Goal: Task Accomplishment & Management: Manage account settings

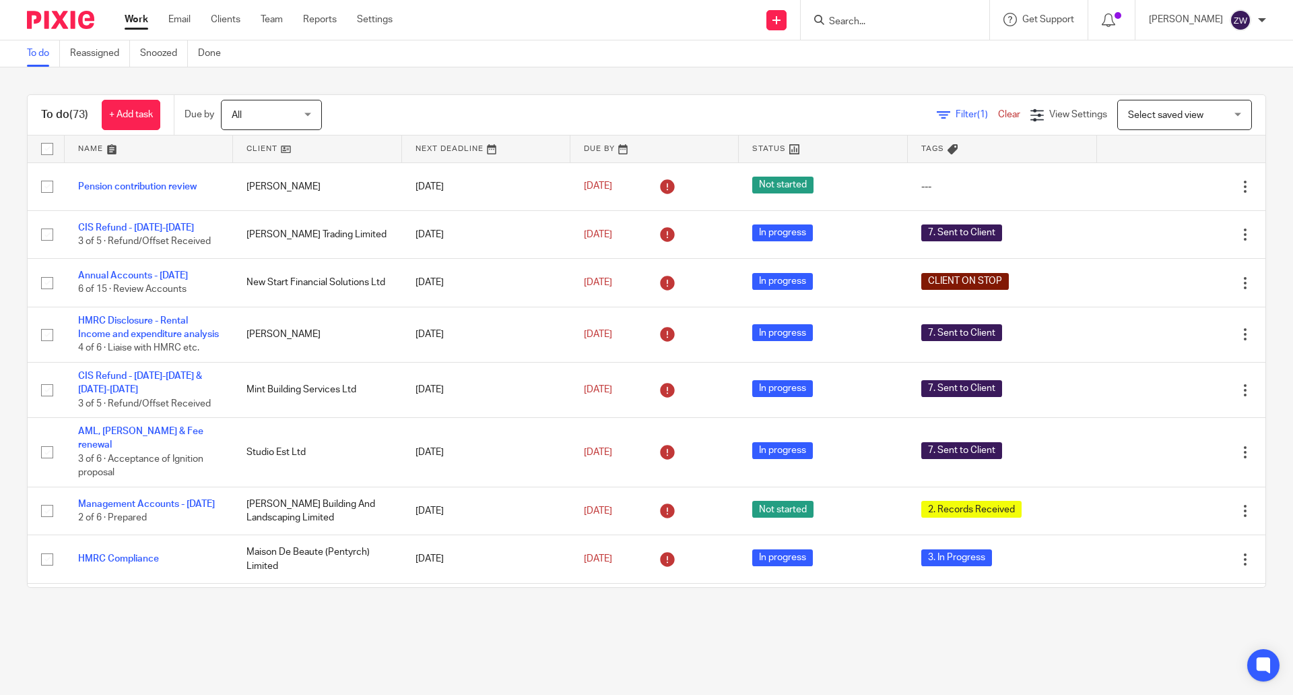
click at [430, 100] on div "Filter (1) Clear View Settings View Settings (1) Filters Clear Save Manage save…" at bounding box center [806, 115] width 920 height 30
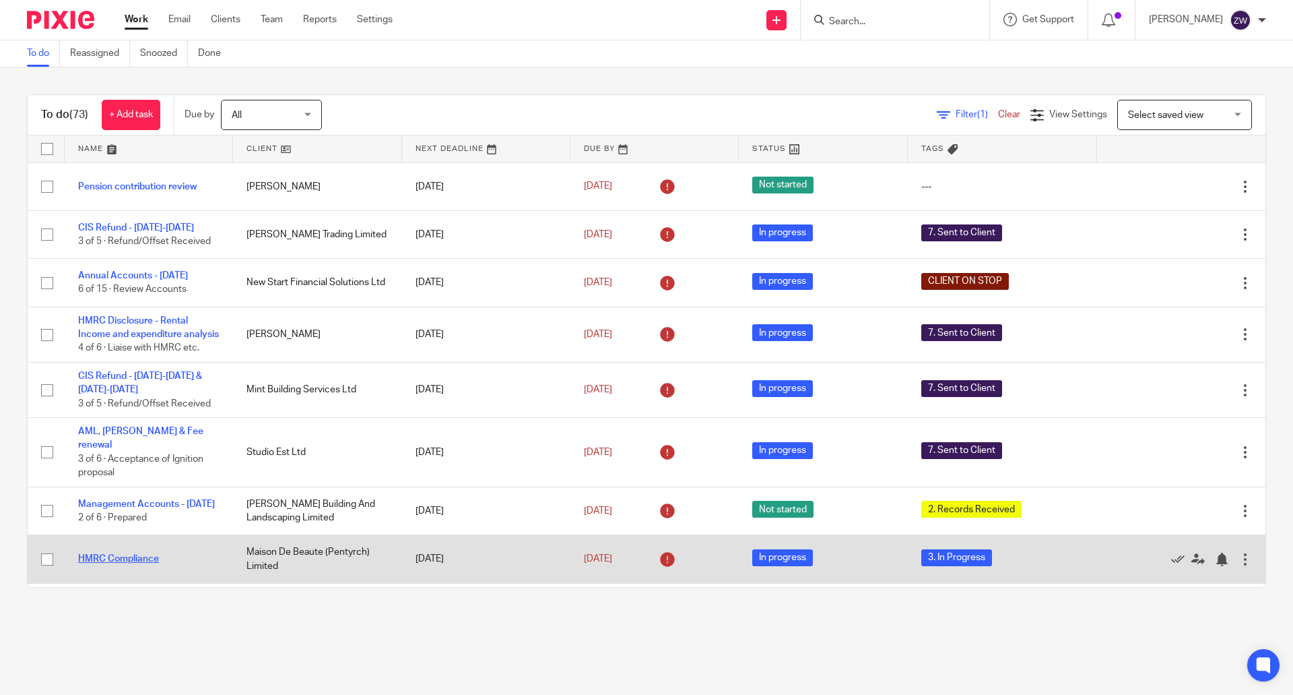
click at [127, 563] on link "HMRC Compliance" at bounding box center [118, 558] width 81 height 9
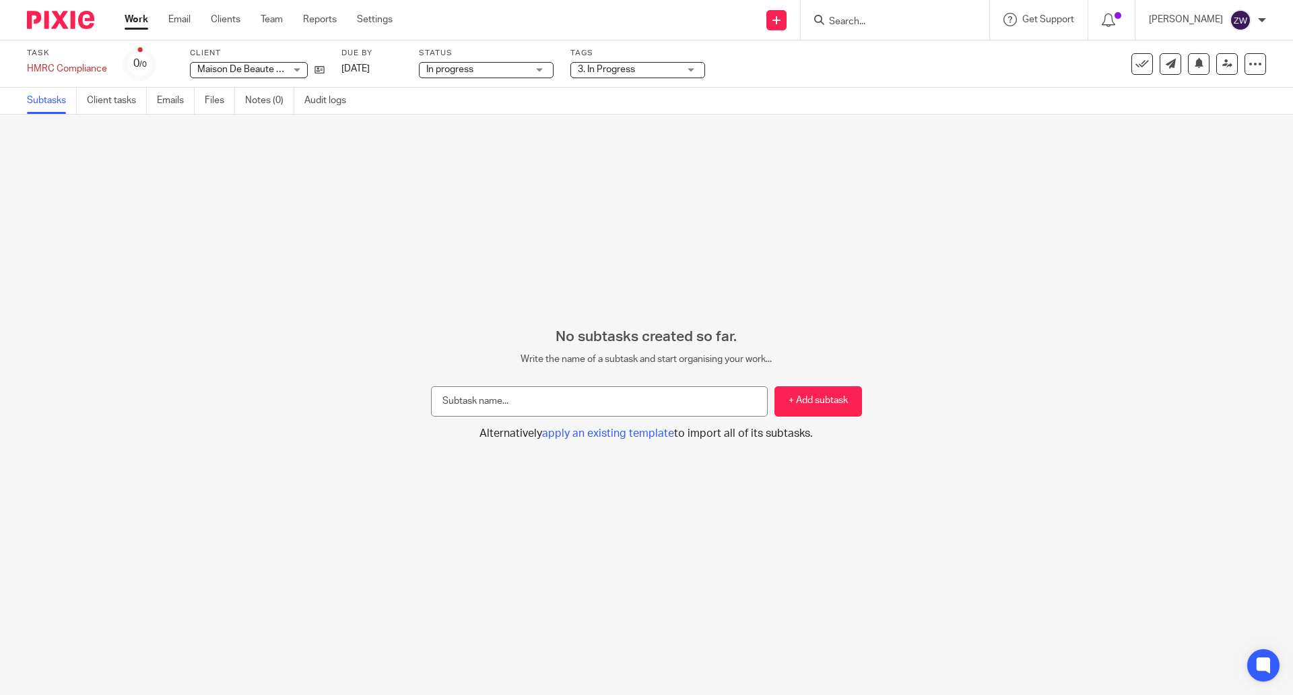
click at [669, 71] on span "3. In Progress" at bounding box center [628, 70] width 101 height 14
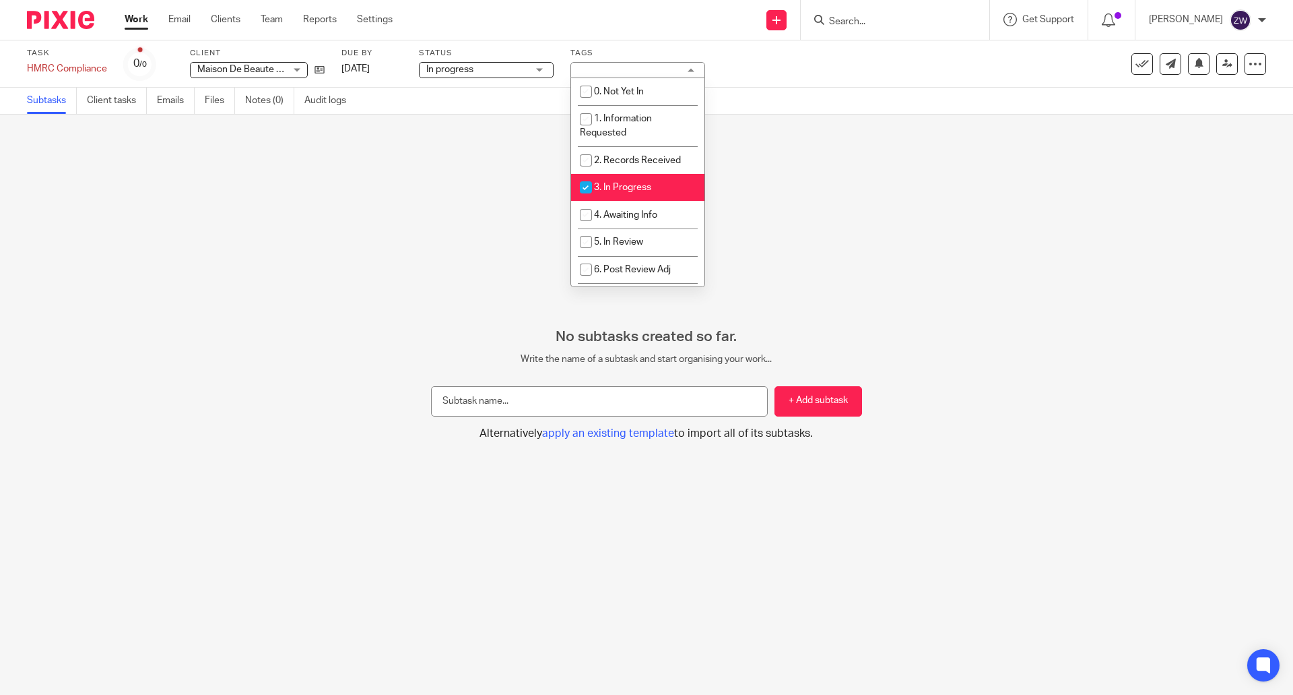
click at [634, 196] on li "3. In Progress" at bounding box center [637, 188] width 133 height 28
checkbox input "false"
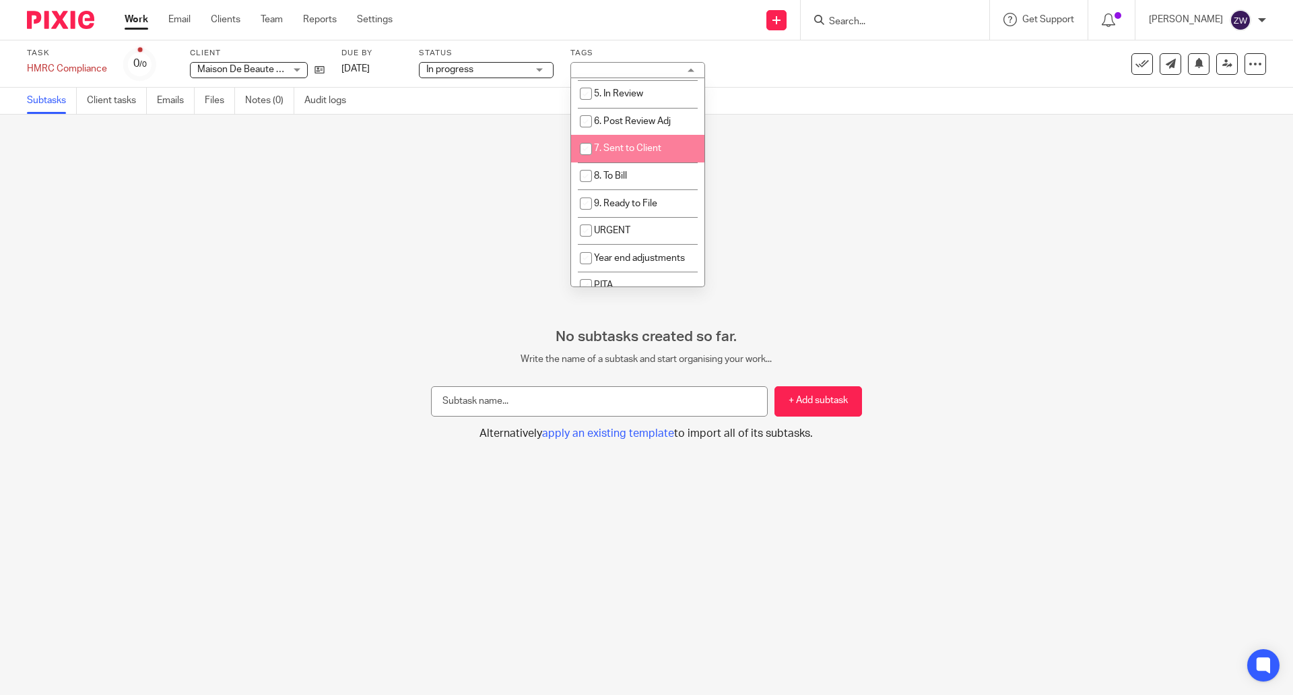
click at [629, 146] on span "7. Sent to Client" at bounding box center [627, 147] width 67 height 9
checkbox input "true"
click at [344, 220] on div "No subtasks created so far. Write the name of a subtask and start organising yo…" at bounding box center [646, 405] width 1293 height 580
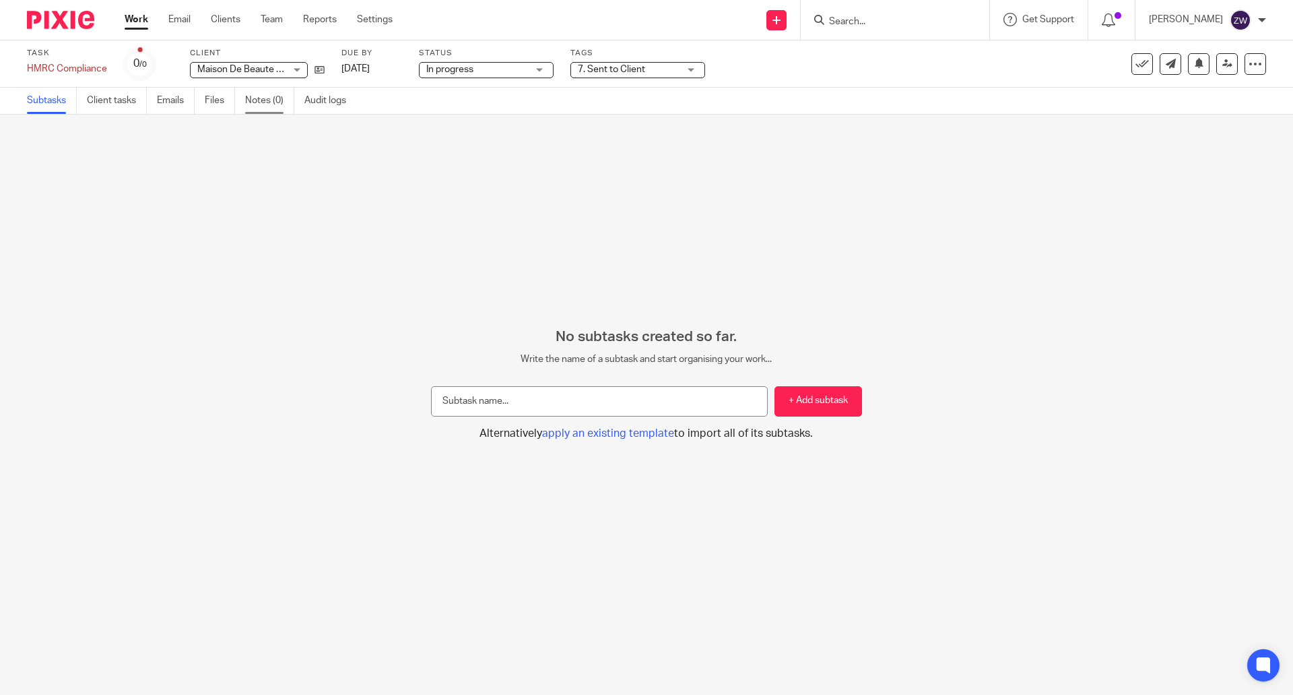
click at [261, 106] on link "Notes (0)" at bounding box center [269, 101] width 49 height 26
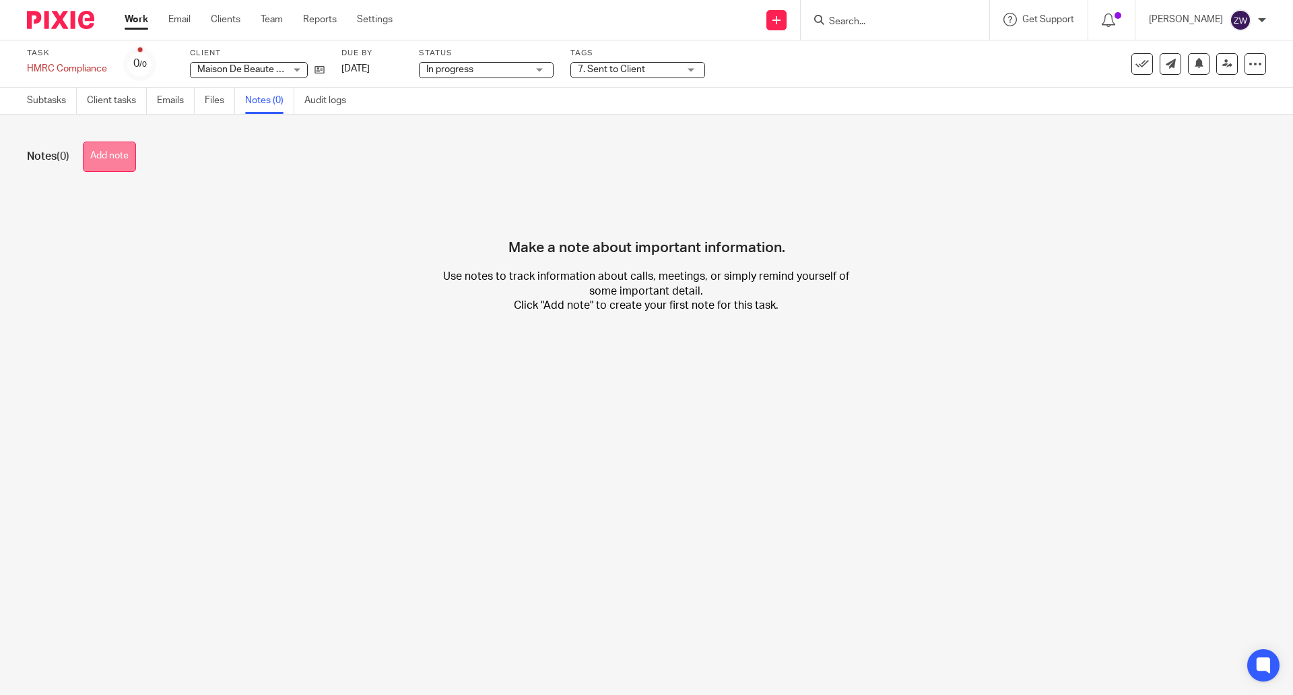
click at [134, 162] on button "Add note" at bounding box center [109, 156] width 53 height 30
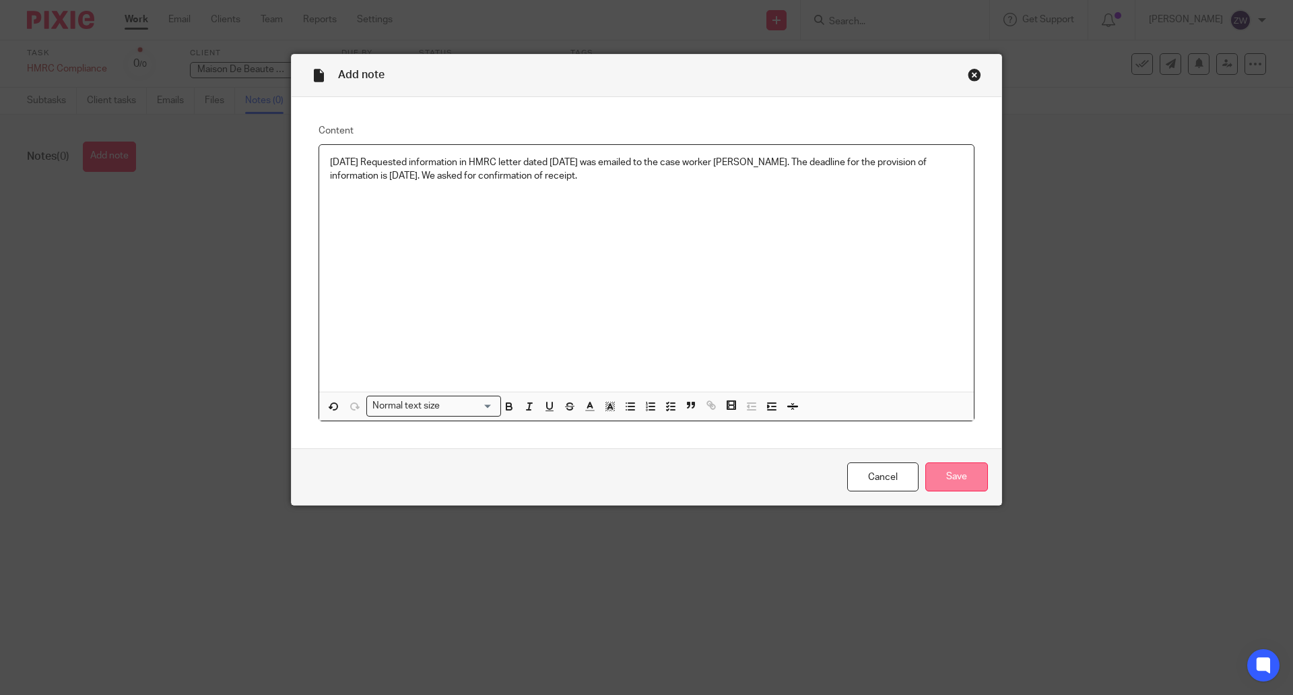
click at [941, 481] on input "Save" at bounding box center [957, 476] width 63 height 29
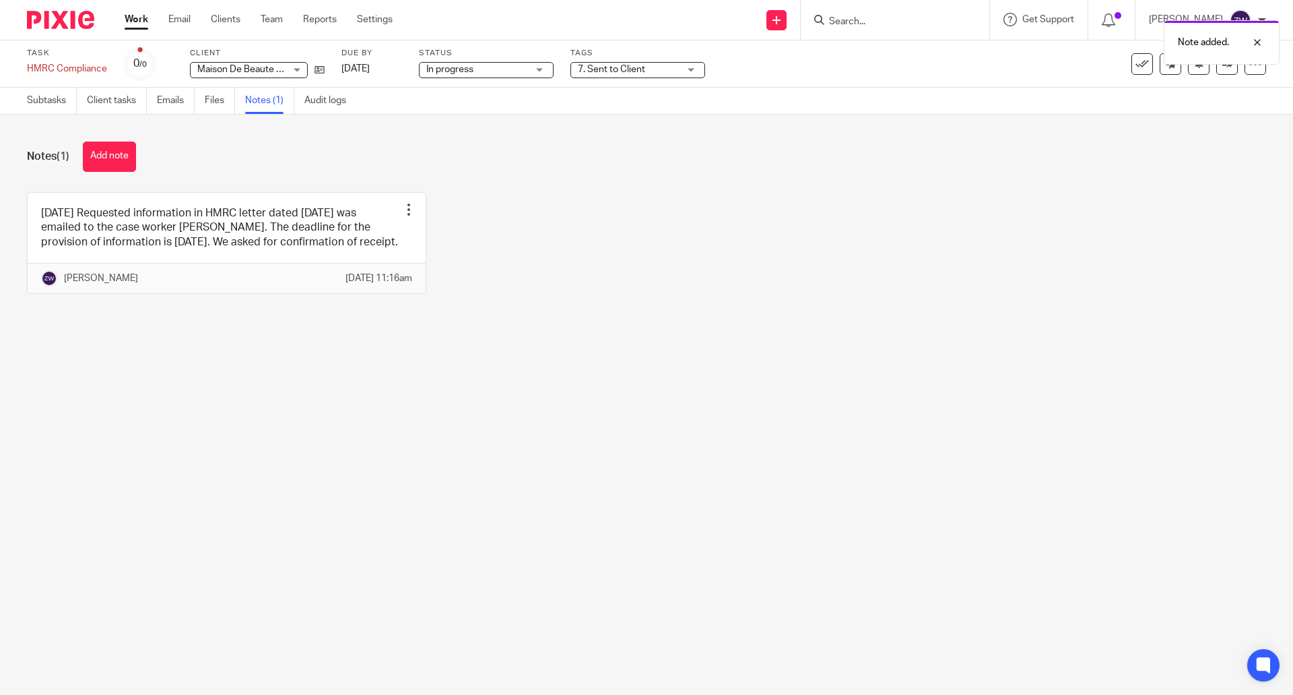
click at [65, 23] on img at bounding box center [60, 20] width 67 height 18
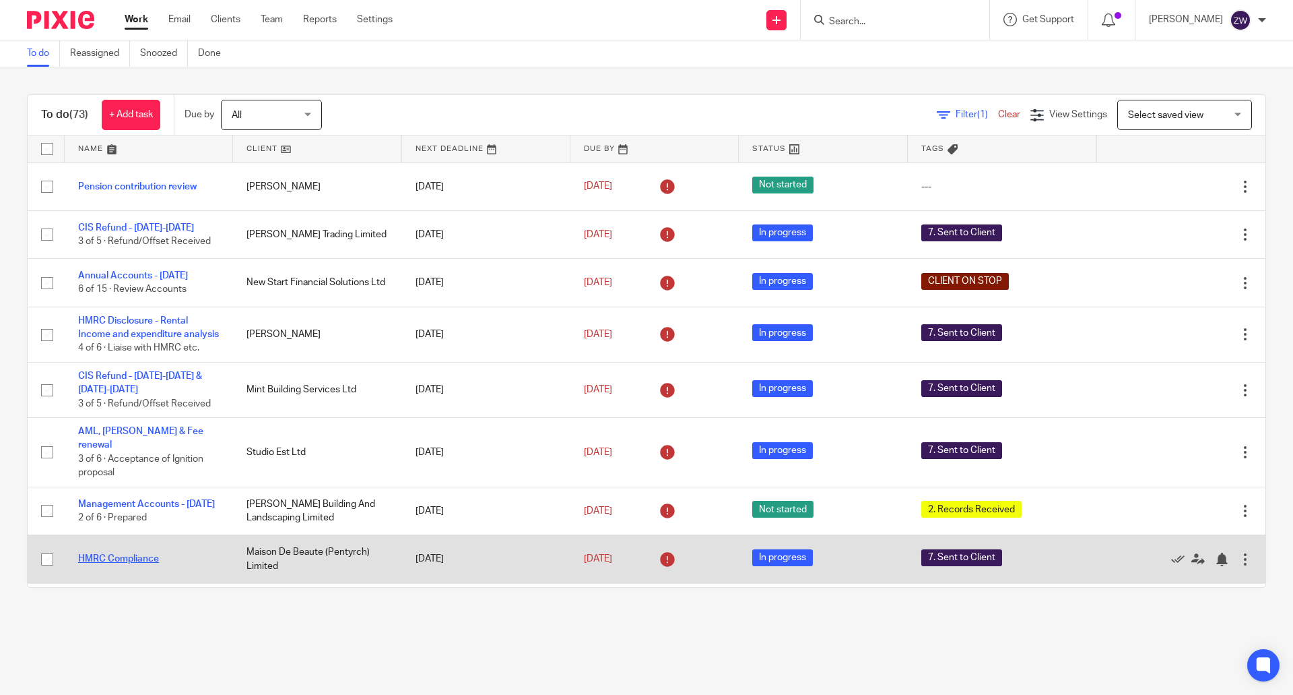
click at [121, 563] on link "HMRC Compliance" at bounding box center [118, 558] width 81 height 9
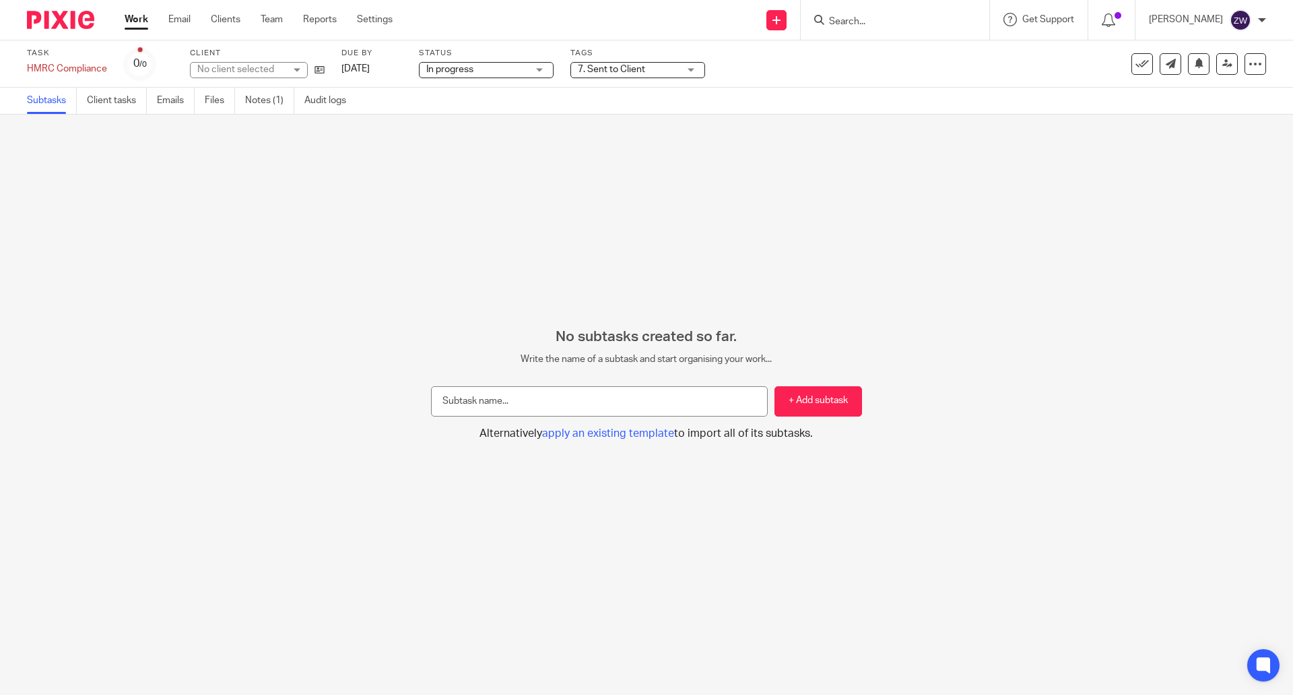
click at [595, 69] on span "7. Sent to Client" at bounding box center [611, 69] width 67 height 9
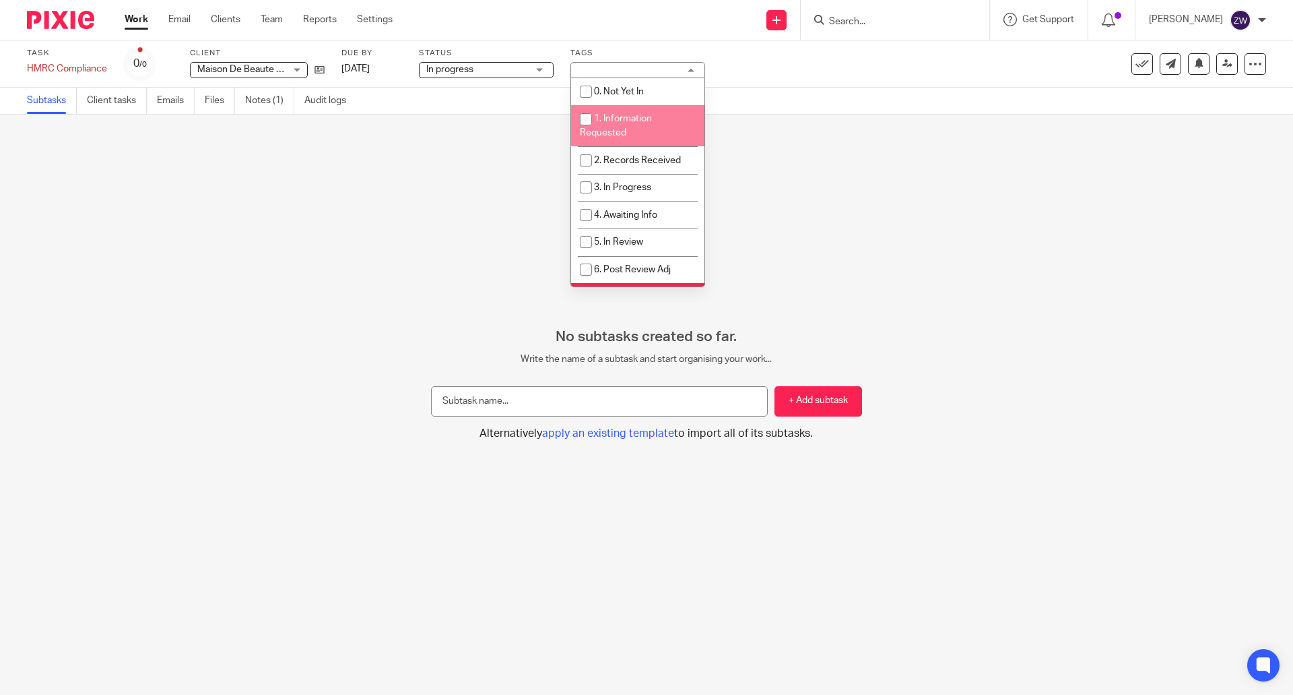
scroll to position [216, 0]
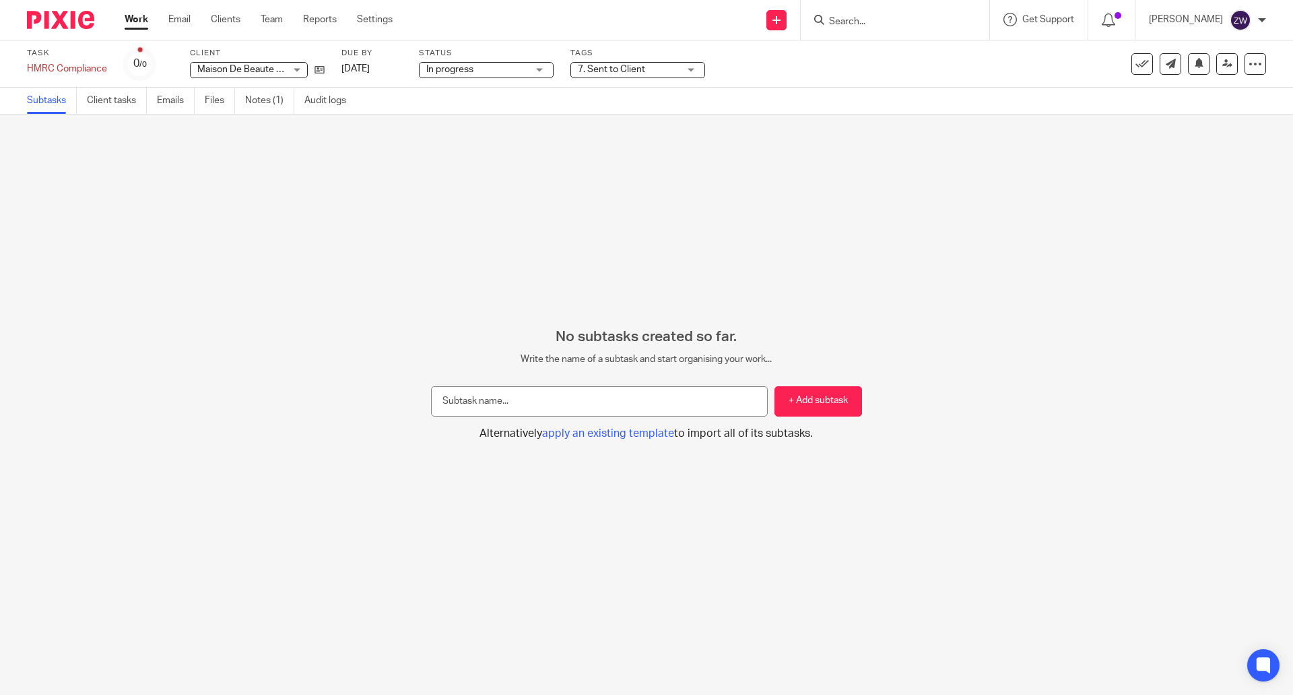
click at [232, 197] on div "No subtasks created so far. Write the name of a subtask and start organising yo…" at bounding box center [646, 405] width 1293 height 580
click at [59, 19] on img at bounding box center [60, 20] width 67 height 18
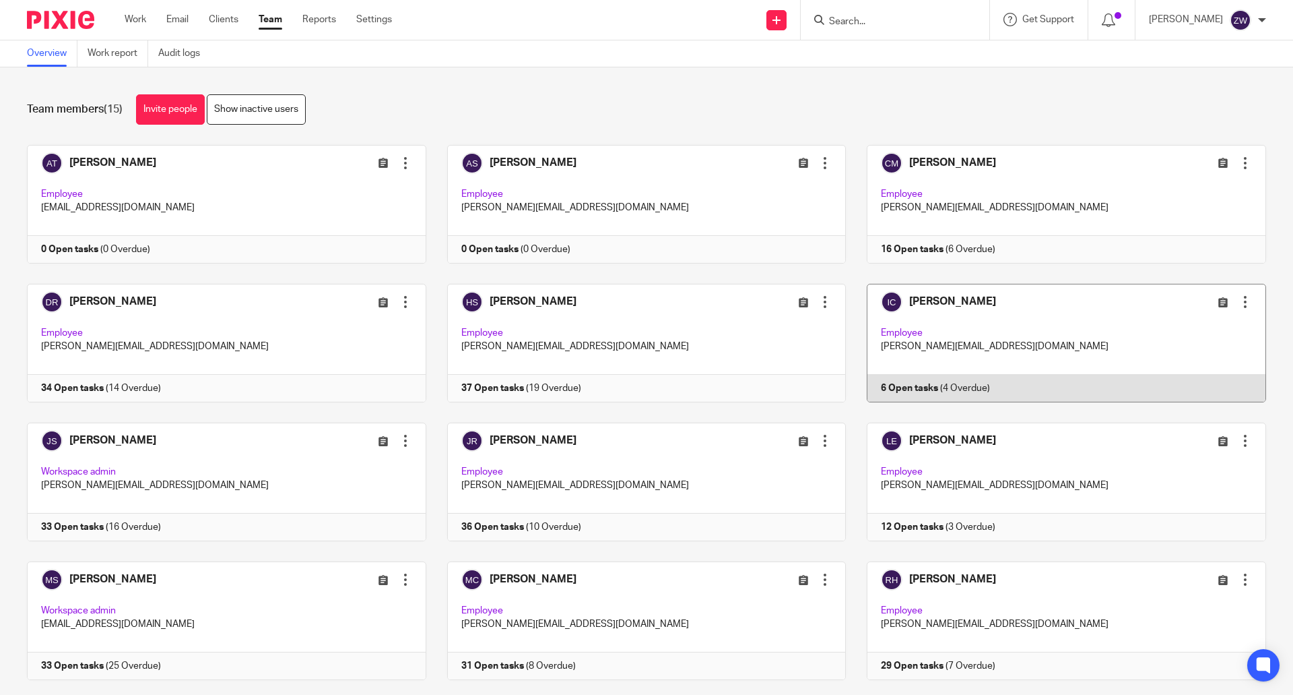
click at [935, 296] on link at bounding box center [1056, 343] width 420 height 119
